Goal: Transaction & Acquisition: Purchase product/service

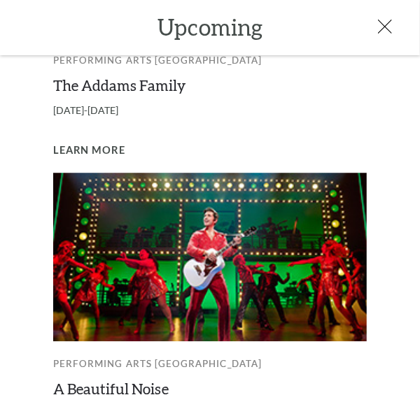
scroll to position [946, 0]
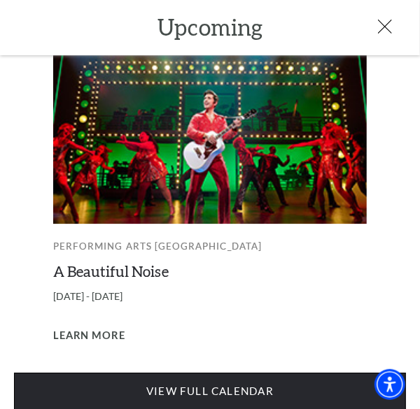
click at [158, 379] on link "View Full Calendar" at bounding box center [210, 392] width 392 height 38
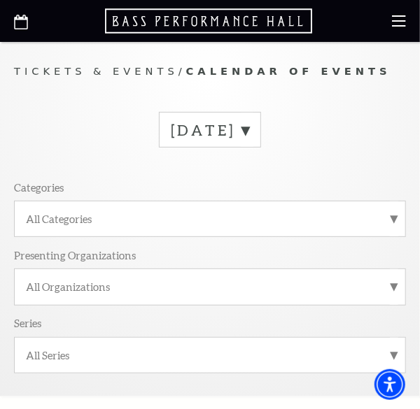
click at [249, 132] on label "October 2025" at bounding box center [210, 129] width 78 height 19
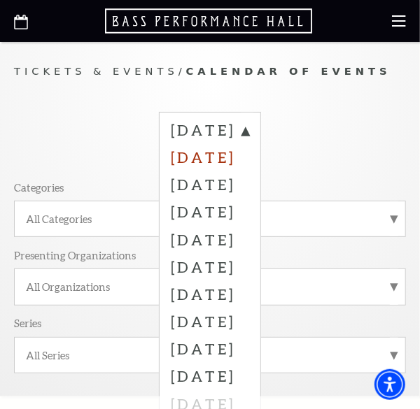
click at [248, 154] on label "November 2025" at bounding box center [210, 156] width 78 height 27
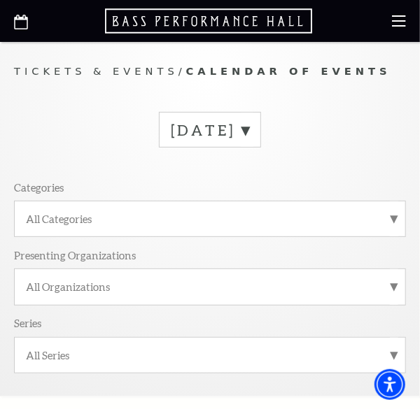
click at [249, 132] on label "October 2025" at bounding box center [210, 129] width 78 height 19
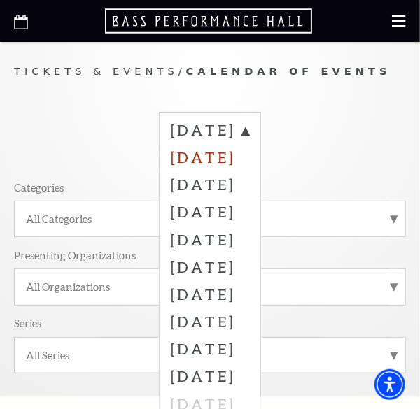
click at [249, 155] on label "November 2025" at bounding box center [210, 156] width 78 height 27
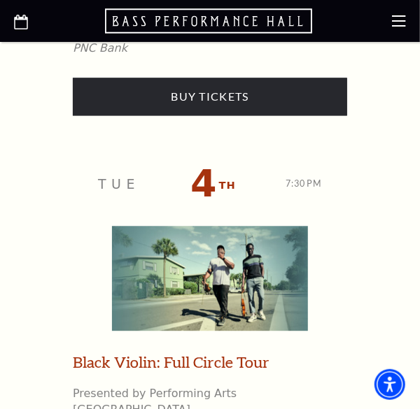
scroll to position [2090, 0]
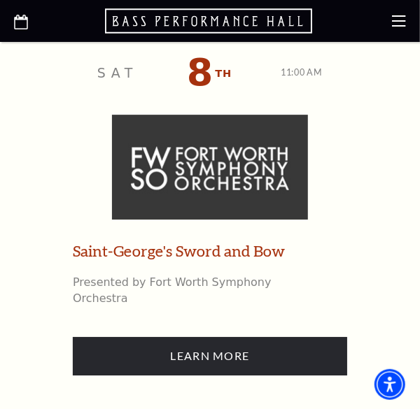
scroll to position [3658, 0]
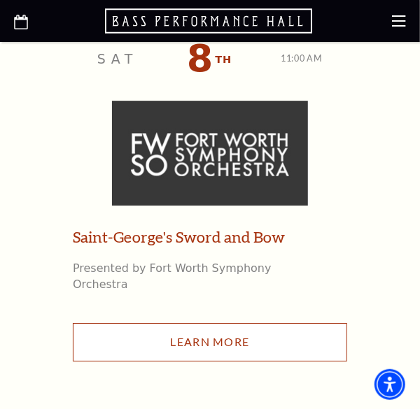
click at [319, 323] on link "Learn More" at bounding box center [210, 342] width 274 height 38
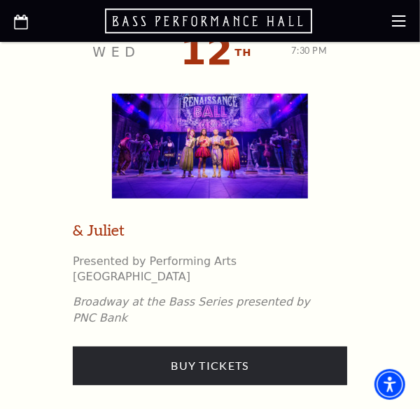
scroll to position [4050, 0]
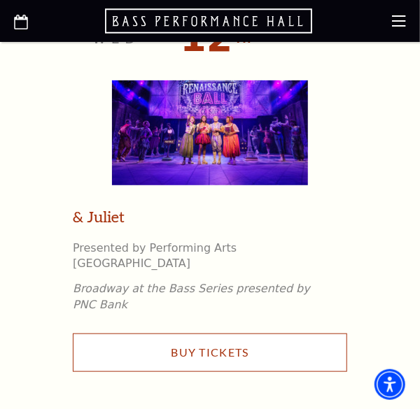
click at [308, 334] on link "Buy Tickets" at bounding box center [210, 353] width 274 height 38
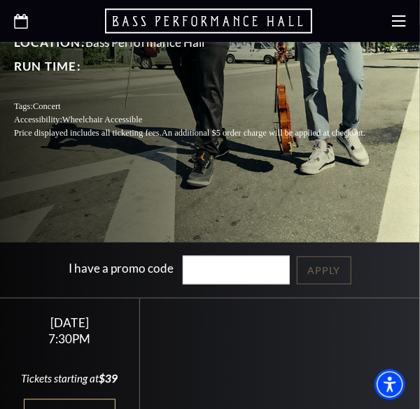
scroll to position [392, 0]
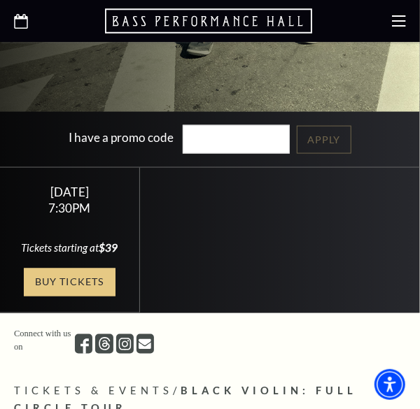
click at [64, 297] on link "Buy Tickets" at bounding box center [69, 283] width 91 height 28
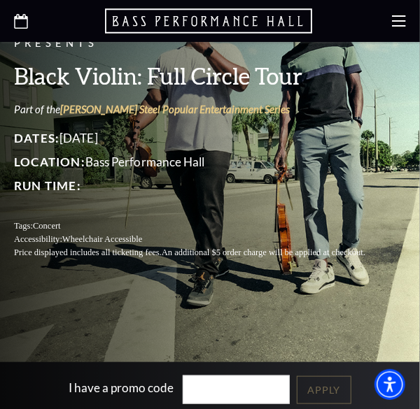
scroll to position [130, 0]
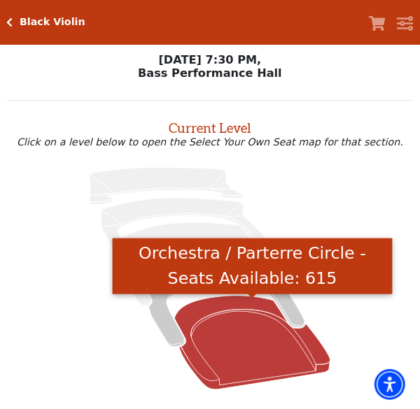
click at [230, 328] on icon "Orchestra / Parterre Circle - Seats Available: 615" at bounding box center [252, 342] width 156 height 94
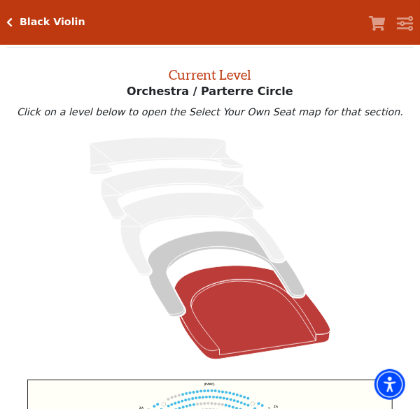
scroll to position [314, 0]
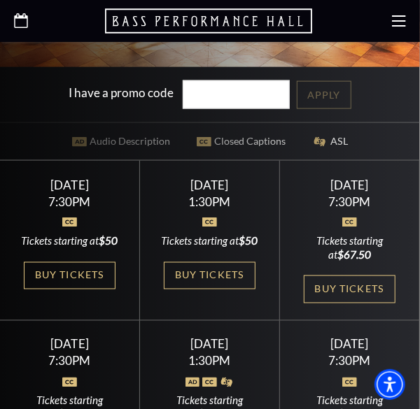
scroll to position [522, 0]
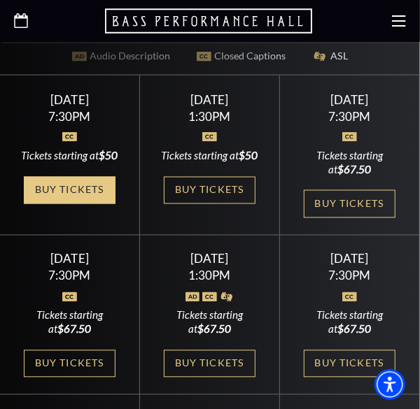
click at [62, 205] on link "Buy Tickets" at bounding box center [69, 191] width 91 height 28
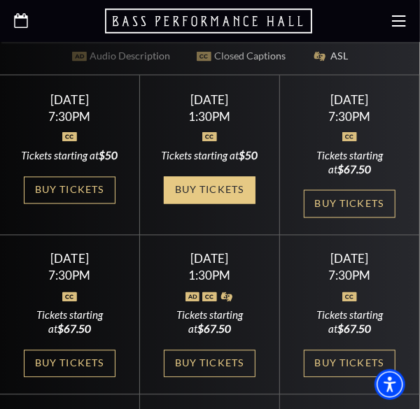
click at [248, 205] on link "Buy Tickets" at bounding box center [209, 191] width 91 height 28
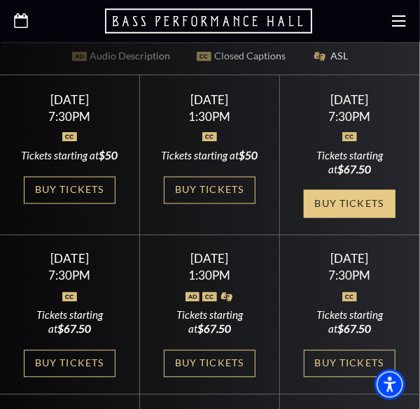
click at [386, 218] on link "Buy Tickets" at bounding box center [349, 204] width 91 height 28
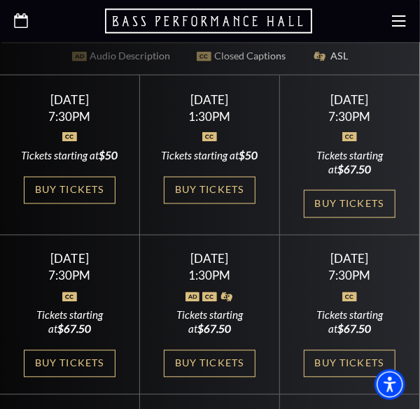
click at [22, 22] on icon "Open this option" at bounding box center [21, 20] width 14 height 15
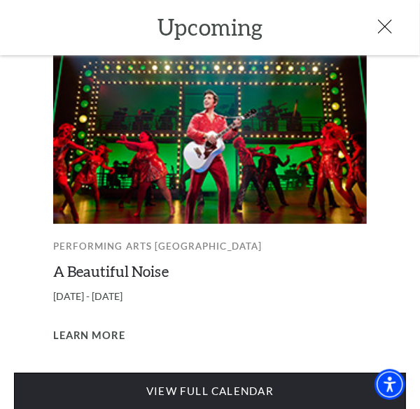
scroll to position [522, 0]
click at [259, 379] on link "View Full Calendar" at bounding box center [210, 392] width 392 height 38
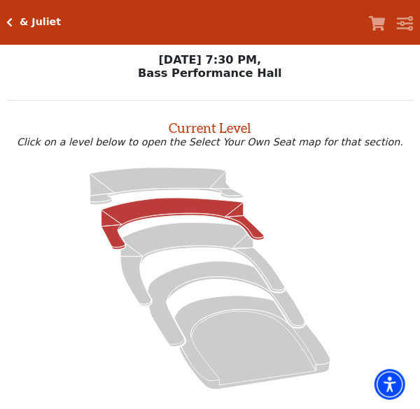
click at [188, 210] on icon at bounding box center [182, 224] width 163 height 52
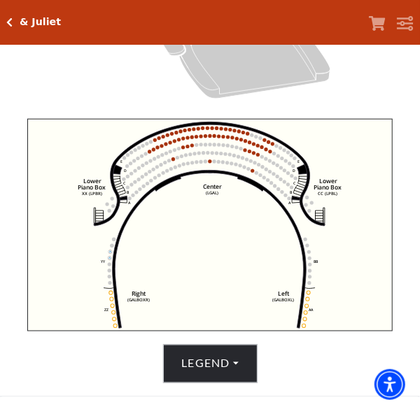
scroll to position [53, 0]
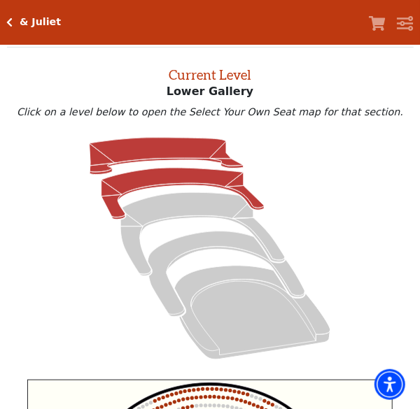
click at [190, 154] on icon at bounding box center [167, 156] width 154 height 37
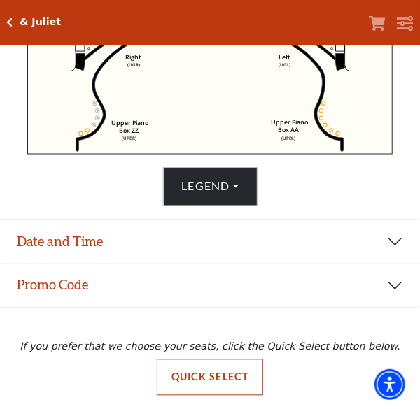
scroll to position [496, 0]
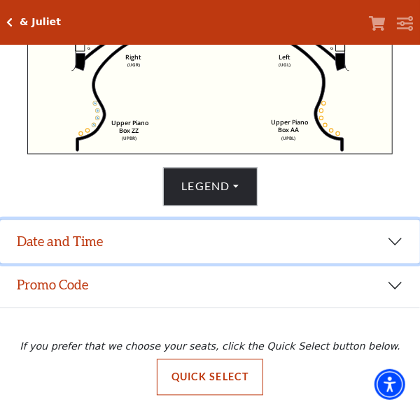
click at [153, 248] on button "Date and Time" at bounding box center [210, 241] width 420 height 43
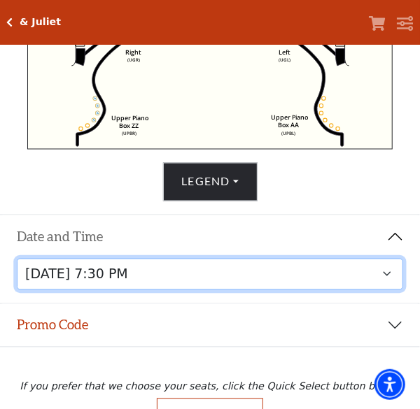
click at [241, 282] on select "Thursday, November 13 at 1:30 PM Wednesday, November 12 at 7:30 PM Thursday, No…" at bounding box center [210, 274] width 387 height 31
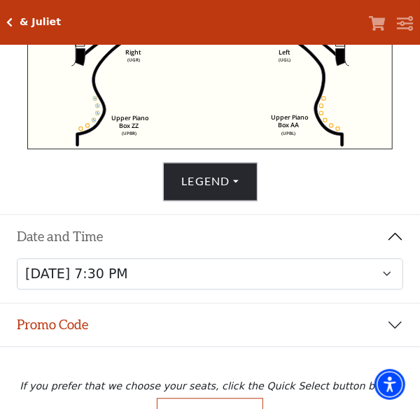
scroll to position [151, 0]
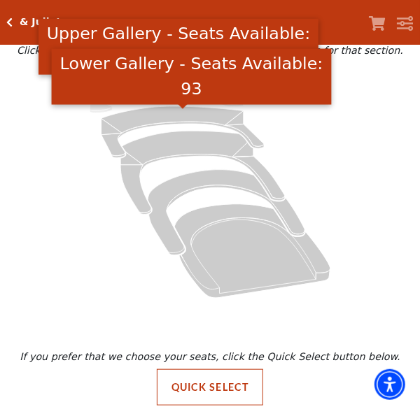
scroll to position [108, 0]
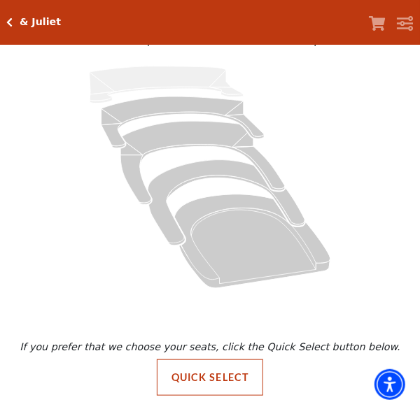
click at [4, 20] on div "& [PERSON_NAME] Your Tickets Filters" at bounding box center [210, 22] width 420 height 45
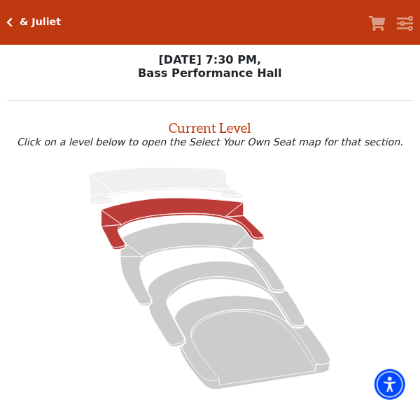
click at [151, 211] on icon at bounding box center [182, 224] width 163 height 52
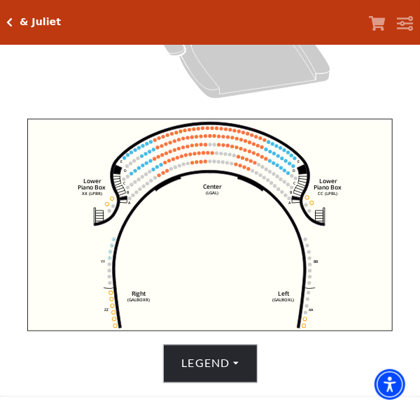
scroll to position [496, 0]
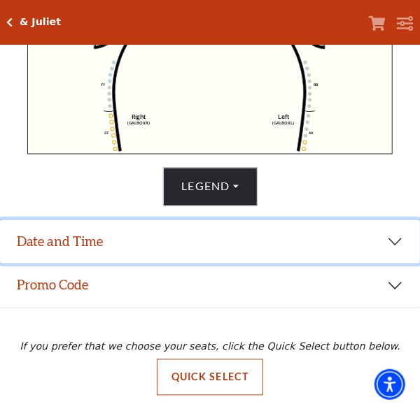
click at [163, 244] on button "Date and Time" at bounding box center [210, 241] width 420 height 43
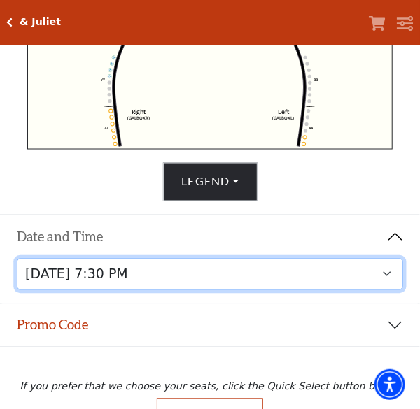
click at [243, 281] on select "[DATE] 1:30 PM [DATE] 7:30 PM [DATE] 7:30 PM [DATE] 7:30 PM [DATE] 1:30 PM [DAT…" at bounding box center [210, 274] width 387 height 31
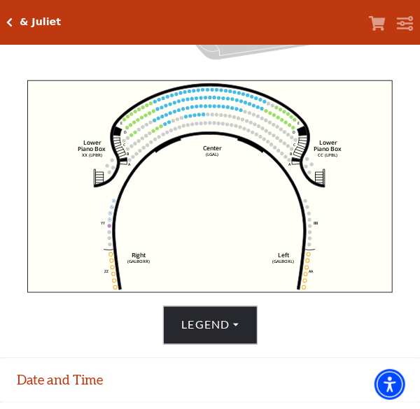
scroll to position [365, 0]
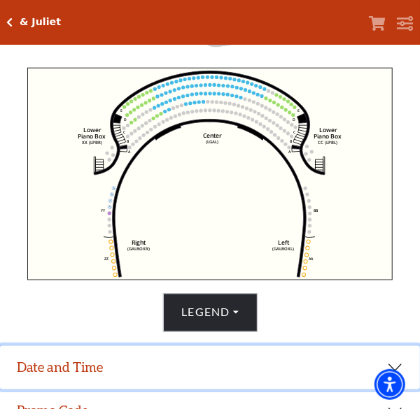
click at [156, 359] on button "Date and Time" at bounding box center [210, 367] width 420 height 43
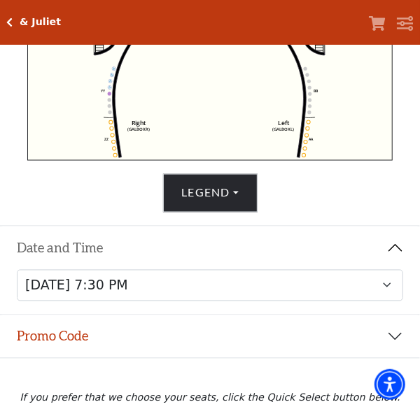
scroll to position [540, 0]
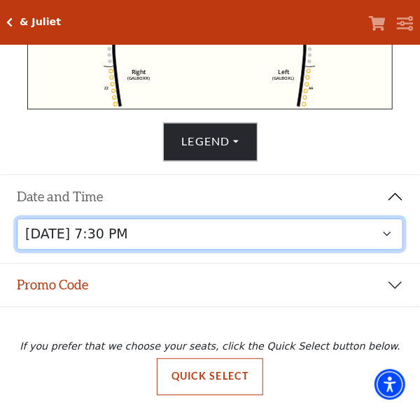
click at [221, 237] on select "[DATE] 1:30 PM [DATE] 7:30 PM [DATE] 7:30 PM [DATE] 7:30 PM [DATE] 1:30 PM [DAT…" at bounding box center [210, 234] width 387 height 31
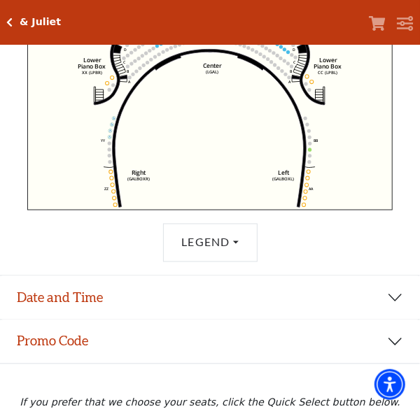
scroll to position [445, 0]
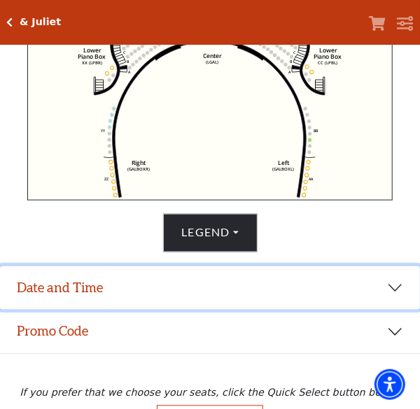
click at [202, 302] on button "Date and Time" at bounding box center [210, 288] width 420 height 43
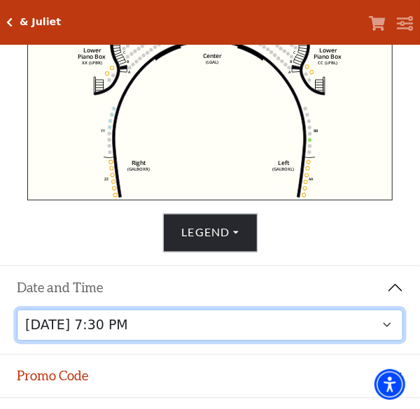
click at [238, 335] on select "[DATE] 1:30 PM [DATE] 7:30 PM [DATE] 7:30 PM [DATE] 7:30 PM [DATE] 1:30 PM [DAT…" at bounding box center [210, 325] width 387 height 31
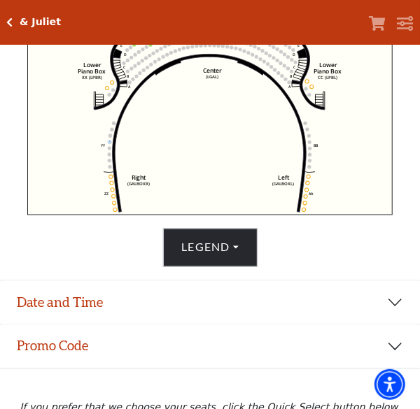
scroll to position [445, 0]
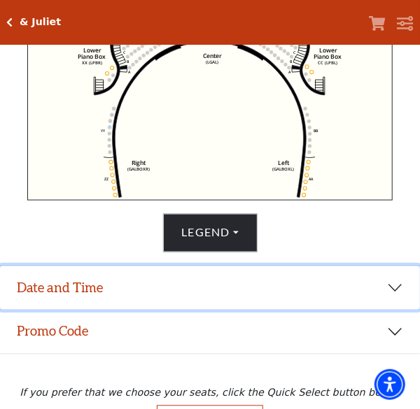
click at [195, 300] on button "Date and Time" at bounding box center [210, 288] width 420 height 43
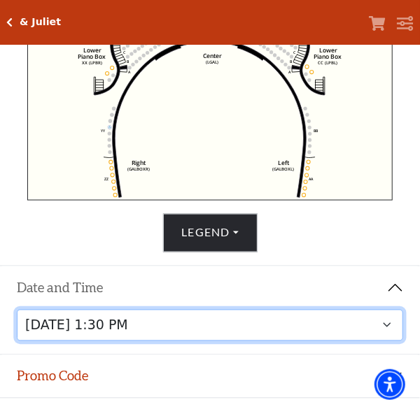
click at [257, 325] on select "[DATE] 1:30 PM [DATE] 7:30 PM [DATE] 7:30 PM [DATE] 7:30 PM [DATE] 1:30 PM [DAT…" at bounding box center [210, 325] width 387 height 31
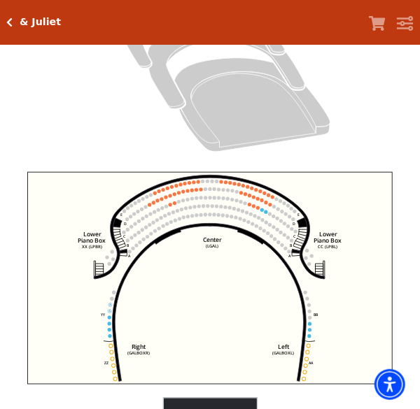
scroll to position [392, 0]
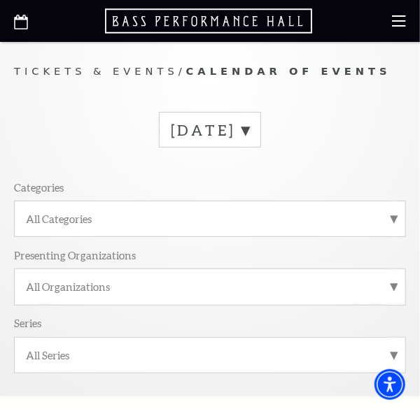
click at [249, 134] on label "[DATE]" at bounding box center [210, 129] width 78 height 19
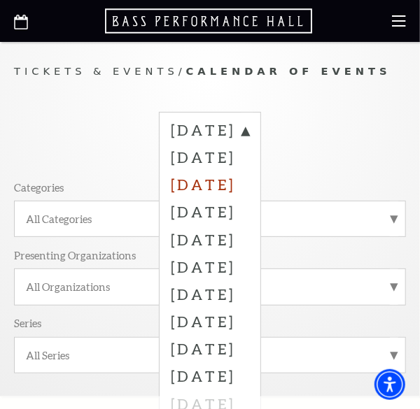
click at [232, 185] on label "[DATE]" at bounding box center [210, 183] width 78 height 27
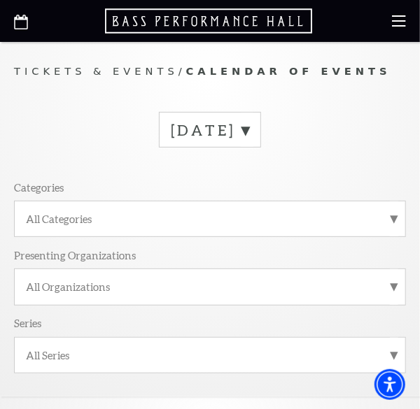
click at [0, 0] on icon at bounding box center [0, 0] width 0 height 0
click at [249, 127] on label "[DATE]" at bounding box center [210, 129] width 78 height 19
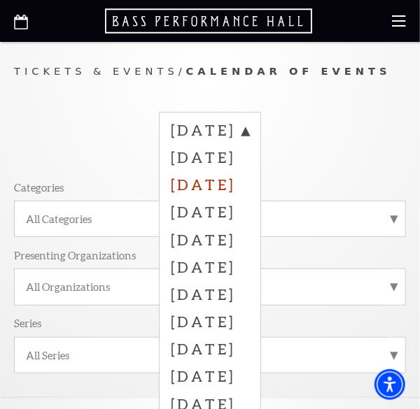
click at [218, 175] on label "[DATE]" at bounding box center [210, 183] width 78 height 27
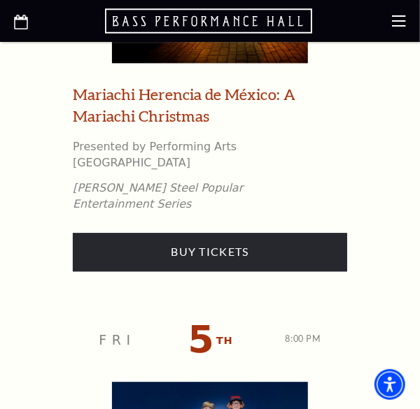
scroll to position [653, 0]
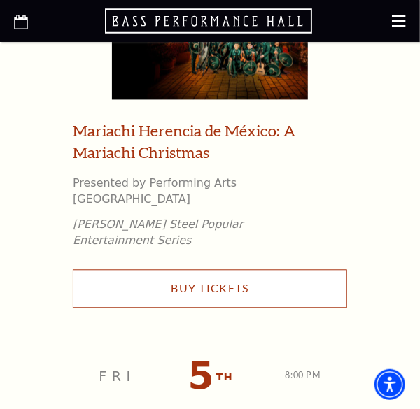
click at [285, 270] on link "Buy Tickets" at bounding box center [210, 289] width 274 height 38
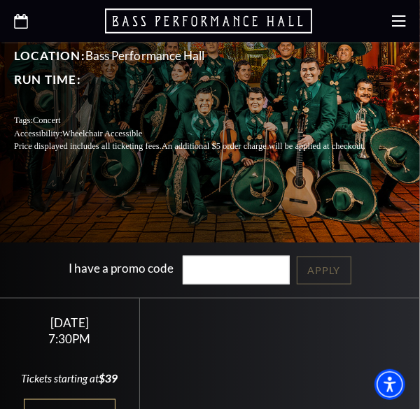
scroll to position [522, 0]
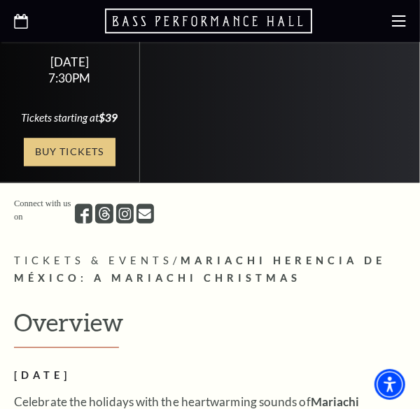
click at [56, 167] on link "Buy Tickets" at bounding box center [69, 153] width 91 height 28
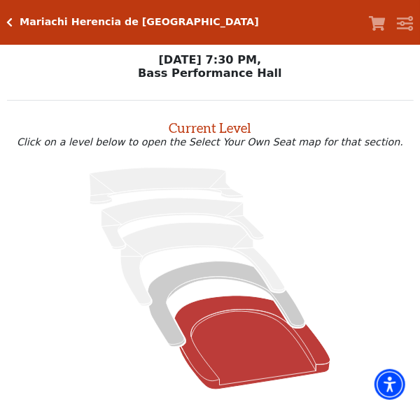
click at [241, 345] on icon at bounding box center [252, 342] width 156 height 94
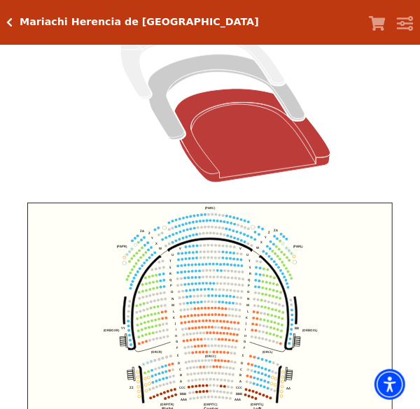
scroll to position [314, 0]
